Goal: Task Accomplishment & Management: Manage account settings

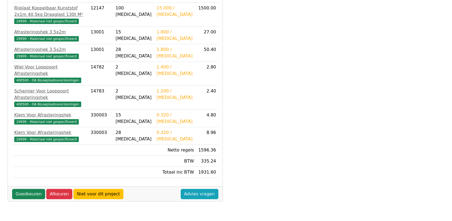
scroll to position [149, 0]
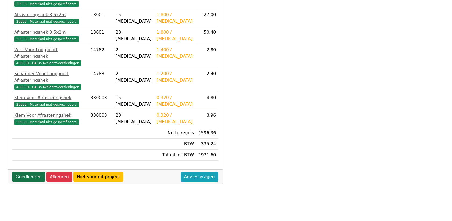
click at [29, 171] on link "Goedkeuren" at bounding box center [28, 176] width 33 height 10
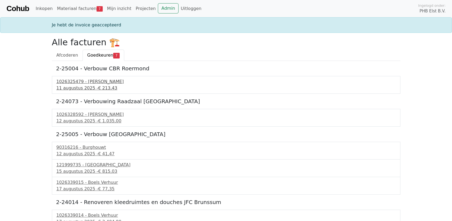
click at [81, 86] on div "11 augustus 2025 - € 213,43" at bounding box center [227, 88] width 340 height 6
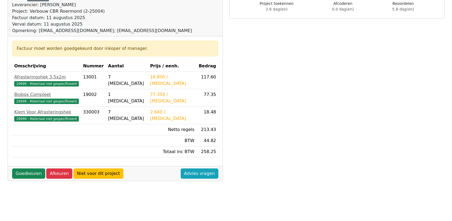
scroll to position [90, 0]
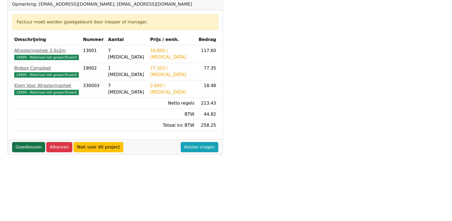
click at [29, 146] on link "Goedkeuren" at bounding box center [28, 147] width 33 height 10
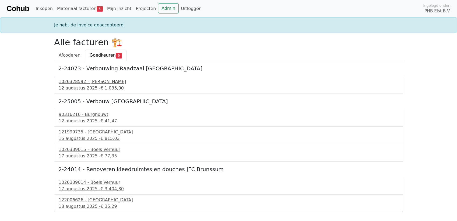
click at [84, 86] on div "12 augustus 2025 - € 1.035,00" at bounding box center [229, 88] width 340 height 6
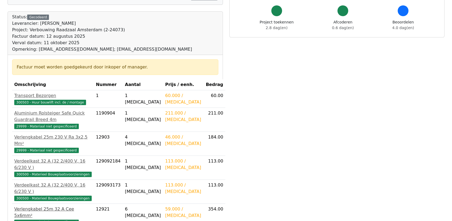
scroll to position [120, 0]
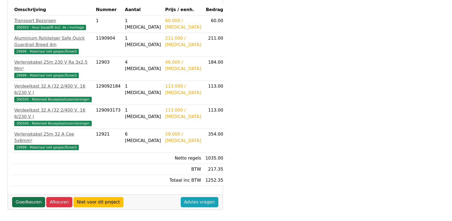
click at [30, 197] on link "Goedkeuren" at bounding box center [28, 202] width 33 height 10
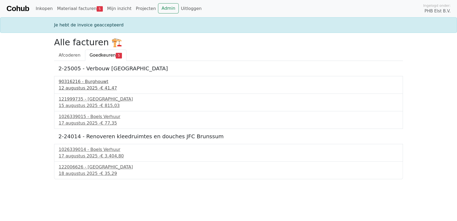
click at [82, 85] on div "12 augustus 2025 - € 41,47" at bounding box center [229, 88] width 340 height 6
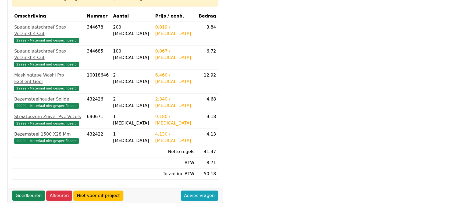
scroll to position [120, 0]
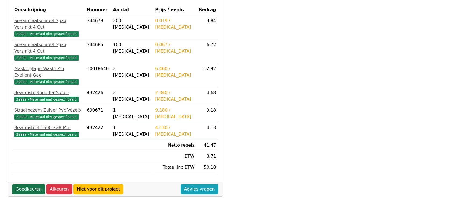
click at [30, 184] on link "Goedkeuren" at bounding box center [28, 189] width 33 height 10
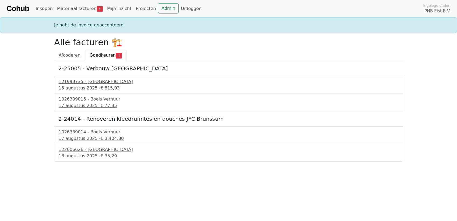
click at [91, 85] on div "15 augustus 2025 - € 815,03" at bounding box center [229, 88] width 340 height 6
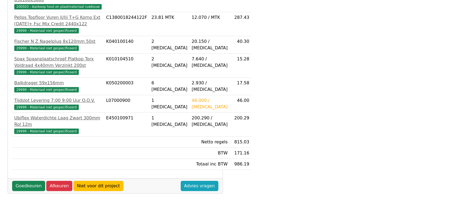
scroll to position [178, 0]
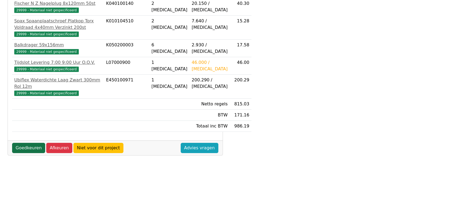
click at [31, 153] on link "Goedkeuren" at bounding box center [28, 148] width 33 height 10
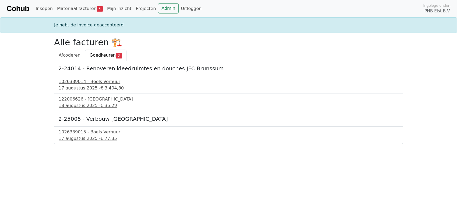
click at [88, 86] on div "17 augustus 2025 - € 3.404,80" at bounding box center [229, 88] width 340 height 6
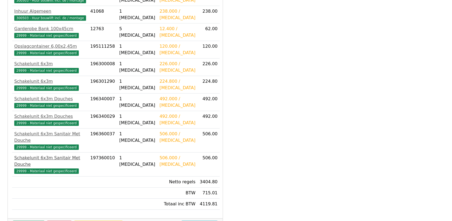
scroll to position [193, 0]
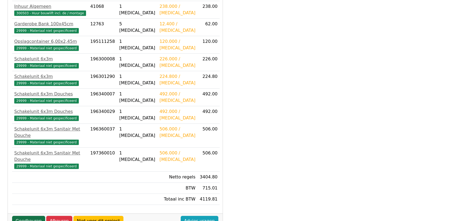
click at [30, 216] on link "Goedkeuren" at bounding box center [28, 221] width 33 height 10
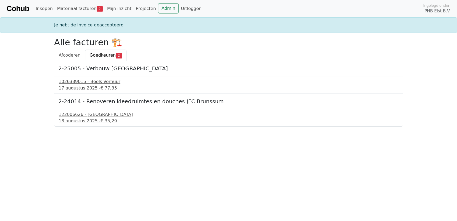
click at [75, 85] on div "[DATE] - € 77,35" at bounding box center [229, 88] width 340 height 6
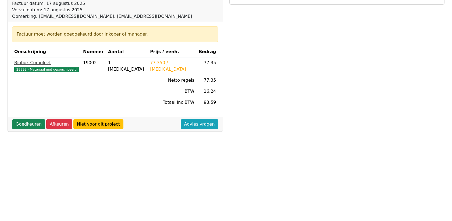
scroll to position [90, 0]
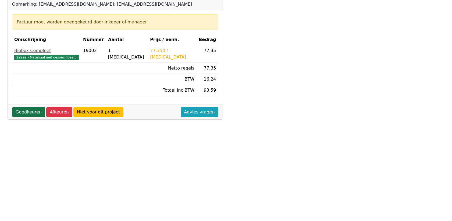
click at [27, 112] on link "Goedkeuren" at bounding box center [28, 112] width 33 height 10
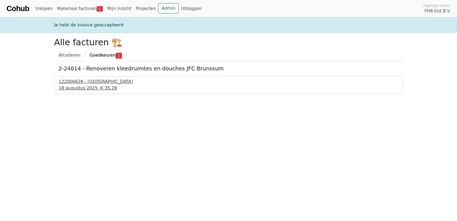
click at [75, 83] on div "122006626 - [GEOGRAPHIC_DATA]" at bounding box center [229, 81] width 340 height 6
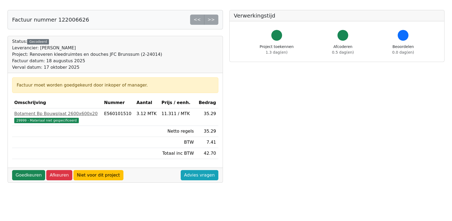
scroll to position [60, 0]
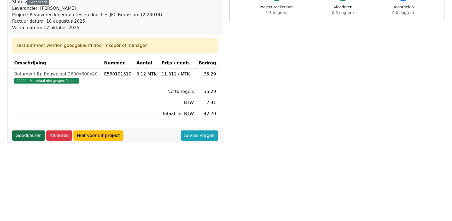
click at [28, 133] on link "Goedkeuren" at bounding box center [28, 135] width 33 height 10
